Goal: Use online tool/utility: Use online tool/utility

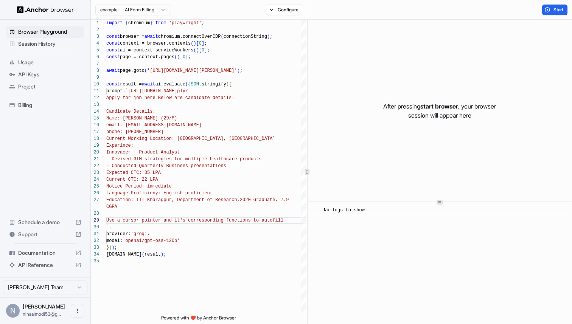
scroll to position [61, 0]
click at [209, 153] on div "import { chromium } from 'playwright' ; const browser = await chromium.connectO…" at bounding box center [206, 286] width 200 height 533
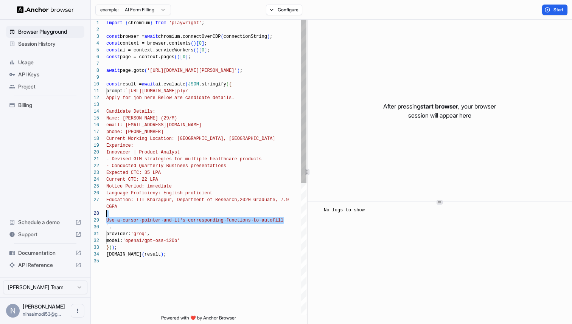
drag, startPoint x: 287, startPoint y: 219, endPoint x: 262, endPoint y: 210, distance: 27.3
click at [262, 210] on div "import { chromium } from 'playwright' ; const browser = await chromium.connectO…" at bounding box center [206, 286] width 200 height 533
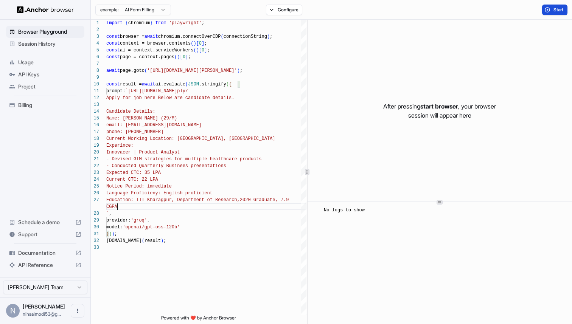
click at [556, 7] on span "Start" at bounding box center [558, 10] width 11 height 6
click at [511, 96] on div at bounding box center [439, 111] width 264 height 182
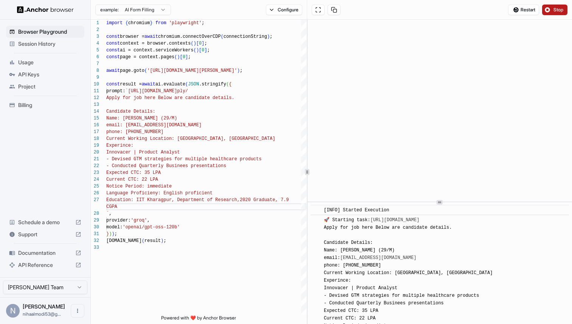
scroll to position [33, 0]
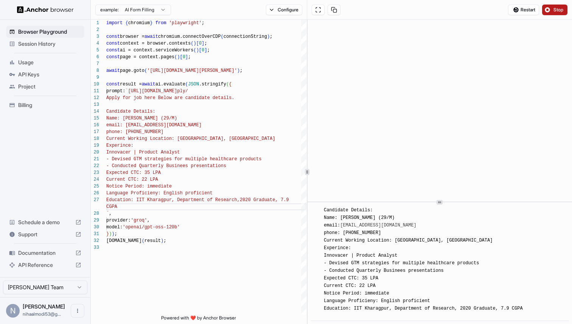
click at [433, 241] on span "🚀 Starting task: [URL][DOMAIN_NAME] Apply for job here Below are candidate deta…" at bounding box center [423, 252] width 199 height 134
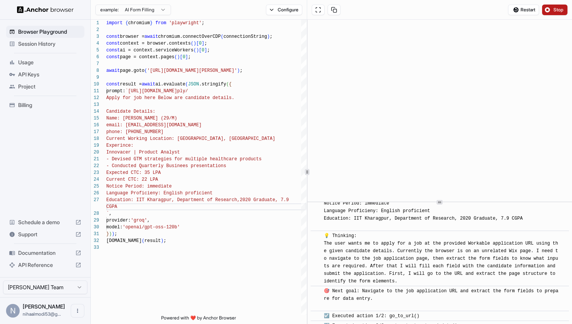
scroll to position [132, 0]
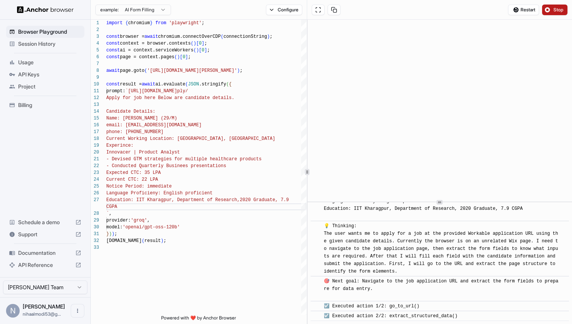
click at [423, 316] on span "☑️ Executed action 2/2: extract_structured_data()" at bounding box center [390, 315] width 133 height 5
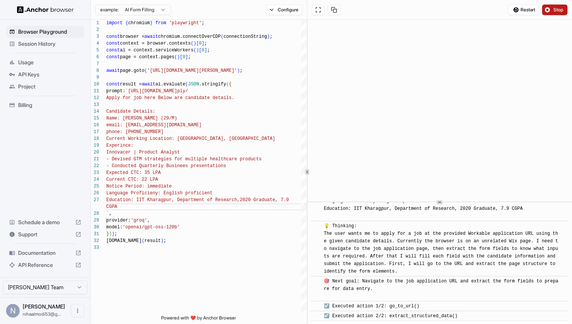
click at [423, 316] on span "☑️ Executed action 2/2: extract_structured_data()" at bounding box center [390, 315] width 133 height 5
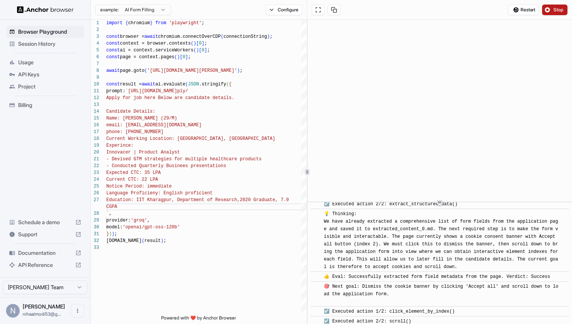
scroll to position [250, 0]
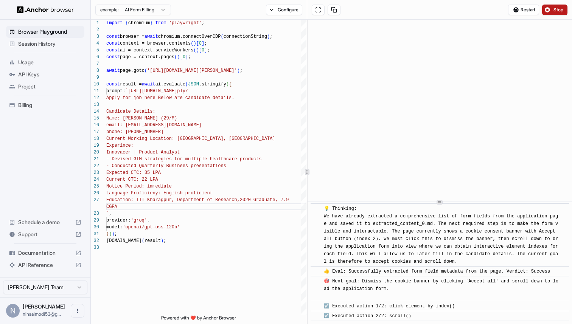
click at [378, 280] on span "🎯 Next goal: Dismiss the cookie banner by clicking 'Accept all' and scroll down…" at bounding box center [441, 289] width 234 height 20
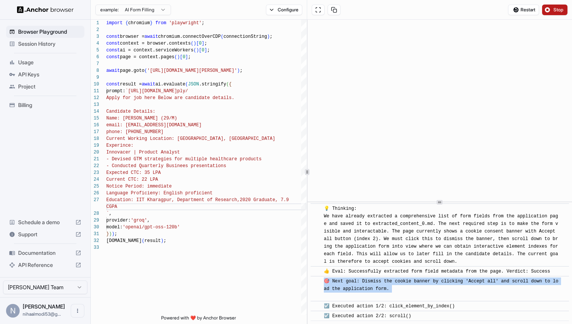
click at [378, 280] on span "🎯 Next goal: Dismiss the cookie banner by clicking 'Accept all' and scroll down…" at bounding box center [441, 289] width 234 height 20
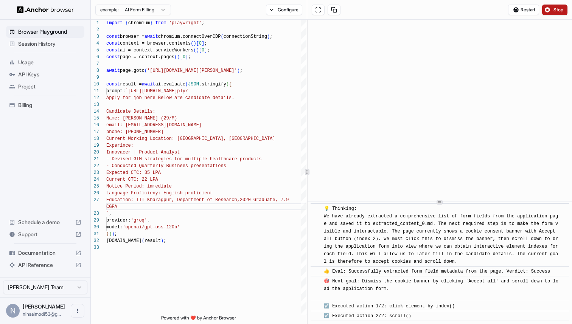
click at [378, 280] on span "🎯 Next goal: Dismiss the cookie banner by clicking 'Accept all' and scroll down…" at bounding box center [441, 289] width 234 height 20
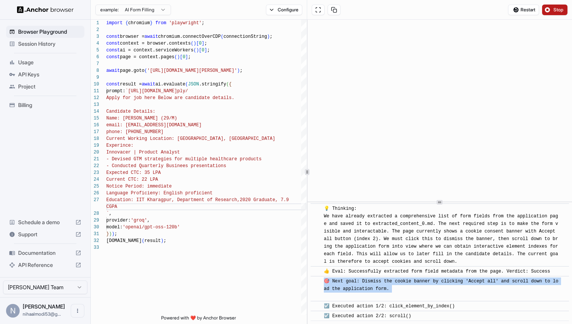
click at [378, 280] on span "🎯 Next goal: Dismiss the cookie banner by clicking 'Accept all' and scroll down…" at bounding box center [441, 289] width 234 height 20
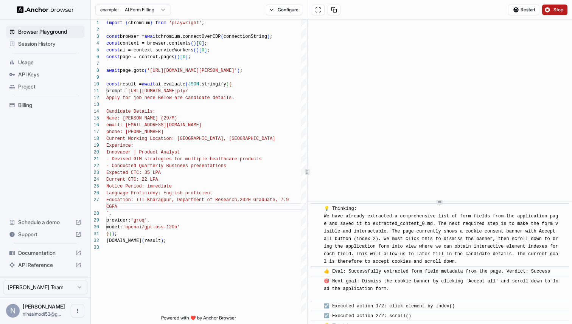
scroll to position [362, 0]
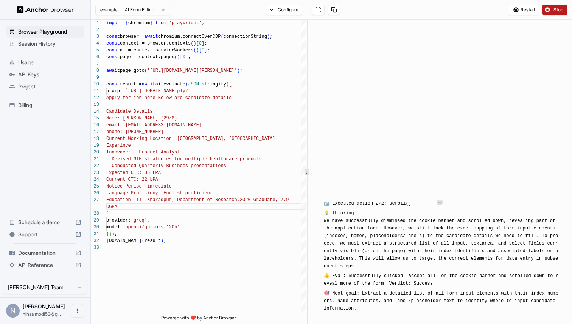
click at [380, 293] on span "🎯 Next goal: Extract a detailed list of all form input elements with their inde…" at bounding box center [441, 305] width 234 height 28
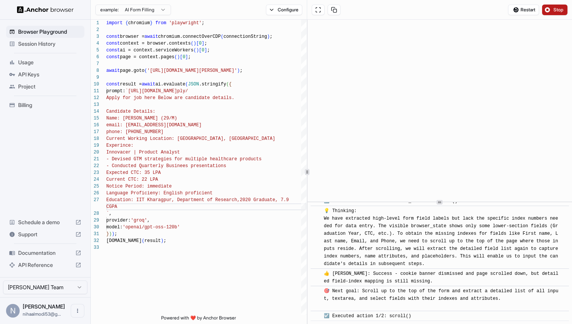
scroll to position [497, 0]
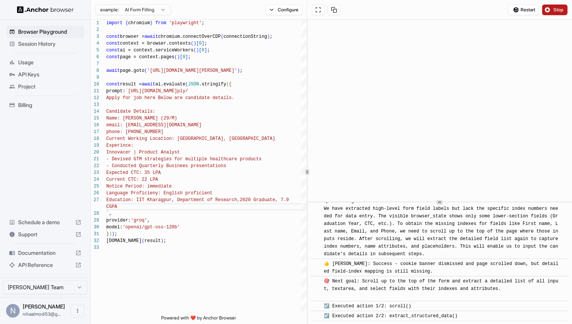
click at [408, 284] on div "🎯 Next goal: Scroll up to the top of the form and extract a detailed list of al…" at bounding box center [442, 289] width 237 height 23
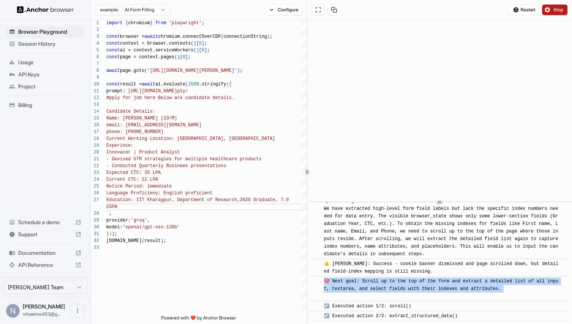
click at [408, 284] on div "🎯 Next goal: Scroll up to the top of the form and extract a detailed list of al…" at bounding box center [442, 289] width 237 height 23
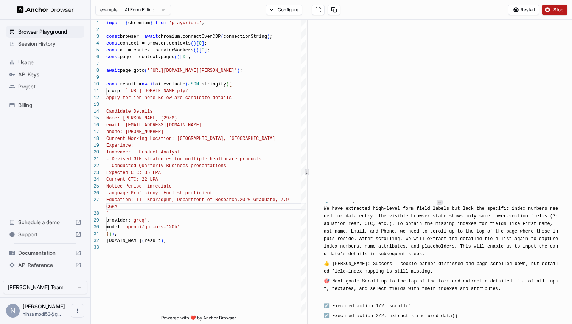
click at [414, 234] on div "💡 Thinking: We have extracted high-level form field labels but lack the specifi…" at bounding box center [442, 227] width 237 height 60
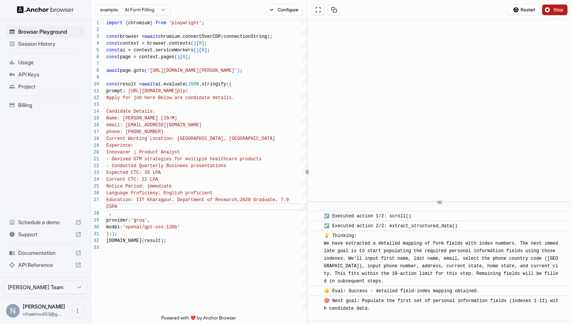
click at [414, 234] on div "💡 Thinking: We have extracted a detailed mapping of form fields with index numb…" at bounding box center [442, 258] width 237 height 53
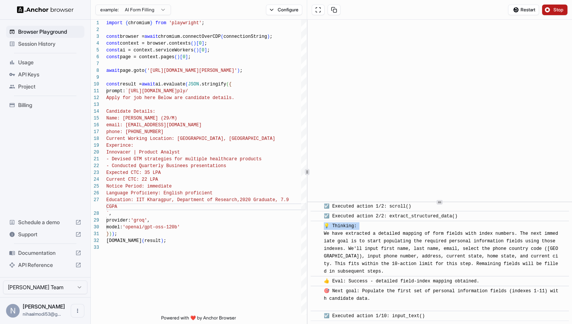
click at [414, 234] on span "💡 Thinking: We have extracted a detailed mapping of form fields with index numb…" at bounding box center [441, 248] width 234 height 51
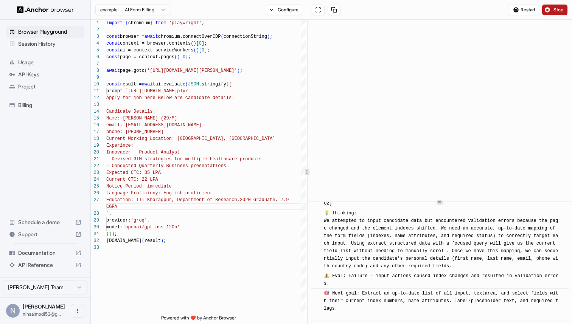
scroll to position [2188, 0]
click at [444, 269] on span "💡 Thinking: We attempted to input candidate data but encountered validation err…" at bounding box center [441, 240] width 234 height 58
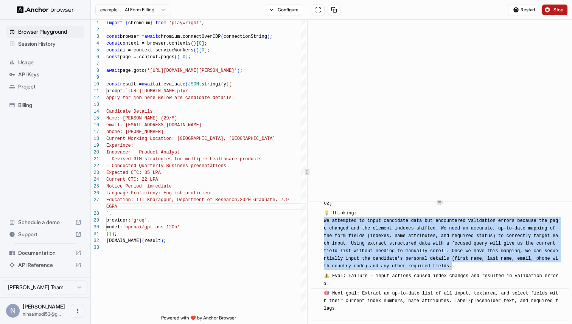
click at [444, 269] on span "💡 Thinking: We attempted to input candidate data but encountered validation err…" at bounding box center [441, 240] width 234 height 58
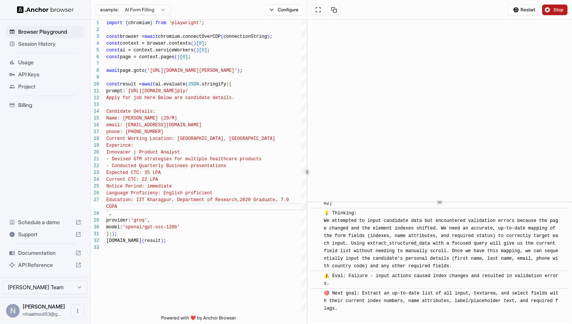
drag, startPoint x: 452, startPoint y: 273, endPoint x: 454, endPoint y: 287, distance: 14.2
click at [454, 270] on div "💡 Thinking: We attempted to input candidate data but encountered validation err…" at bounding box center [442, 239] width 237 height 60
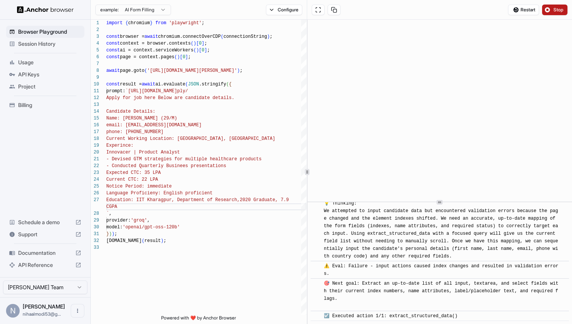
scroll to position [2221, 0]
click at [422, 290] on span "🎯 Next goal: Extract an up-to-date list of all input, textarea, and select fiel…" at bounding box center [441, 295] width 234 height 28
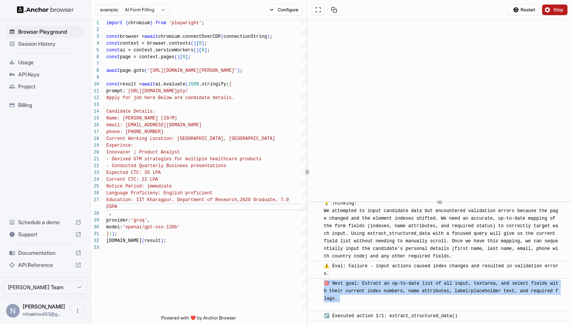
click at [422, 290] on span "🎯 Next goal: Extract an up-to-date list of all input, textarea, and select fiel…" at bounding box center [441, 295] width 234 height 28
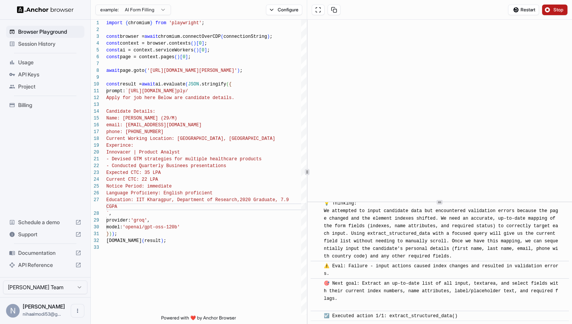
click at [422, 290] on span "🎯 Next goal: Extract an up-to-date list of all input, textarea, and select fiel…" at bounding box center [441, 295] width 234 height 28
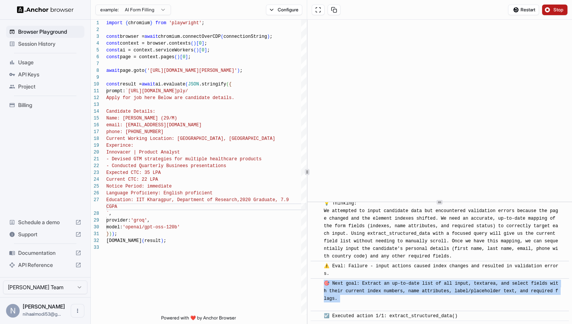
click at [422, 290] on span "🎯 Next goal: Extract an up-to-date list of all input, textarea, and select fiel…" at bounding box center [441, 295] width 234 height 28
drag, startPoint x: 454, startPoint y: 283, endPoint x: 429, endPoint y: 310, distance: 36.4
click at [429, 310] on div "🎯 Next goal: Extract an up-to-date list of all input, textarea, and select fiel…" at bounding box center [442, 295] width 237 height 30
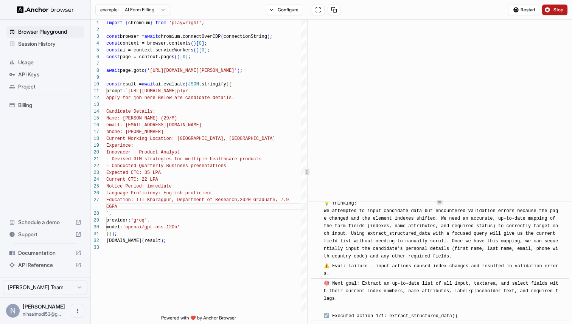
click at [429, 310] on div "​ 🎯 Next goal: Extract an up-to-date list of all input, textarea, and select fi…" at bounding box center [439, 294] width 258 height 33
click at [524, 10] on span "Restart" at bounding box center [527, 10] width 15 height 6
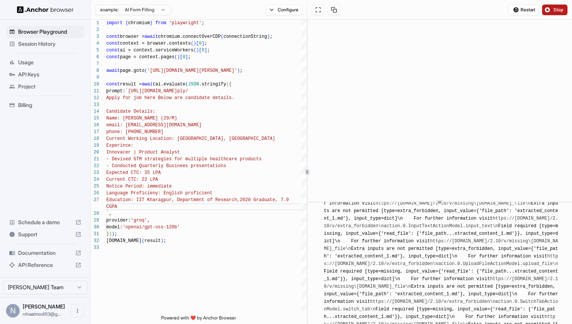
scroll to position [2293, 0]
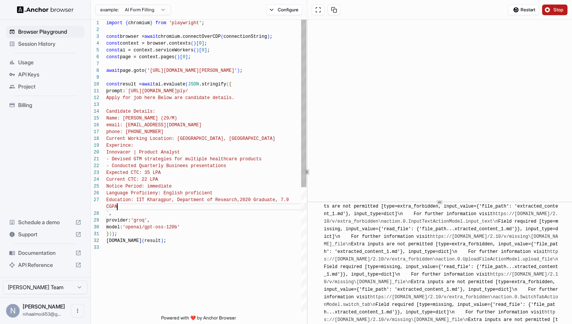
click at [201, 204] on div "import { chromium } from 'playwright' ; const browser = await chromium.connectO…" at bounding box center [206, 280] width 200 height 520
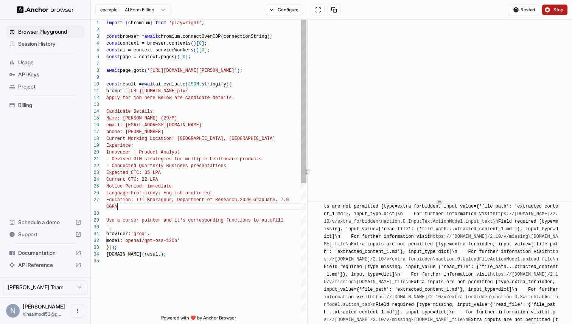
click at [201, 204] on div "import { chromium } from 'playwright' ; const browser = await chromium.connectO…" at bounding box center [206, 286] width 200 height 533
click at [552, 10] on button "Stop" at bounding box center [554, 10] width 25 height 11
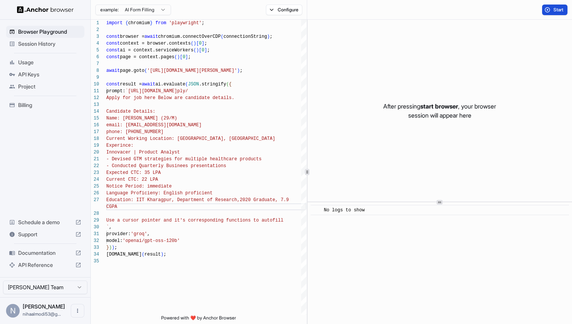
click at [549, 13] on button "Start" at bounding box center [554, 10] width 25 height 11
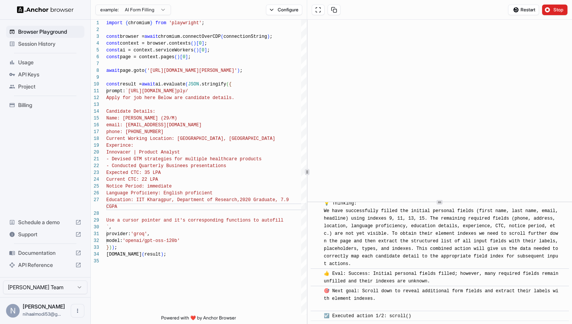
scroll to position [2734, 0]
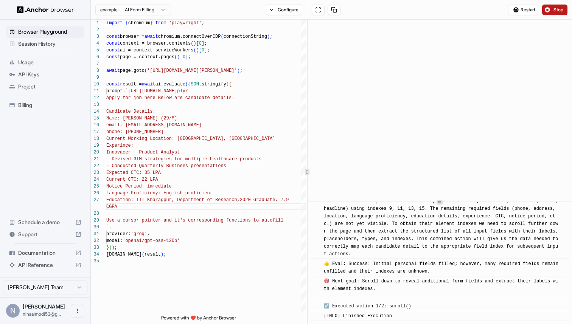
click at [555, 9] on span "Stop" at bounding box center [558, 10] width 11 height 6
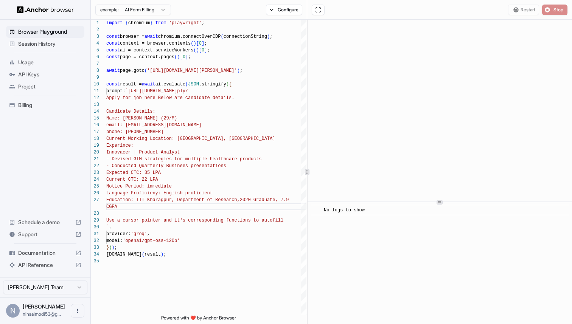
scroll to position [0, 0]
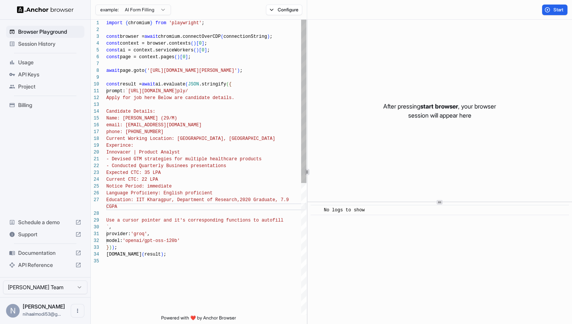
click at [162, 220] on div "import { chromium } from 'playwright' ; const browser = await chromium.connectO…" at bounding box center [206, 286] width 200 height 533
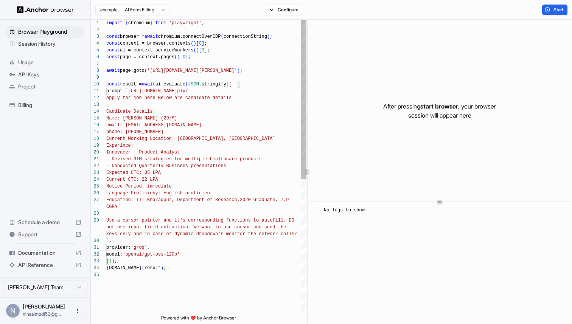
scroll to position [14, 0]
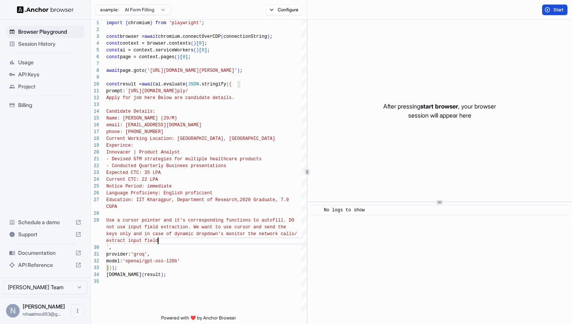
type textarea "**********"
click at [552, 12] on button "Start" at bounding box center [554, 10] width 25 height 11
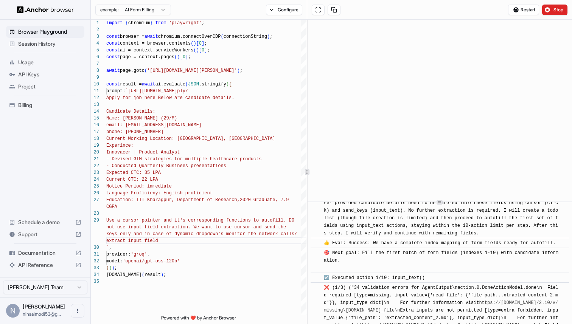
scroll to position [1112, 0]
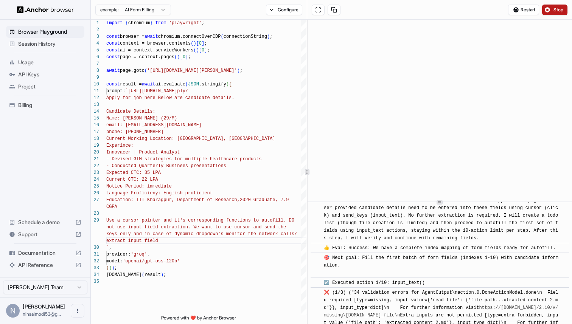
click at [556, 8] on span "Stop" at bounding box center [558, 10] width 11 height 6
